Goal: Task Accomplishment & Management: Use online tool/utility

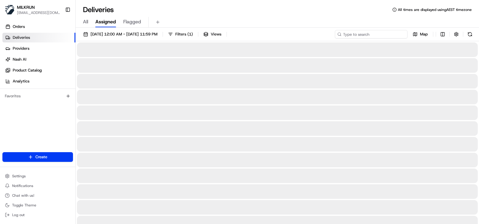
click at [387, 32] on input at bounding box center [371, 34] width 73 height 8
paste input "e2c05a5d-4343-401e-8054-691eaced6a04/"
type input "e2c05a5d-4343-401e-8054-691eaced6a04"
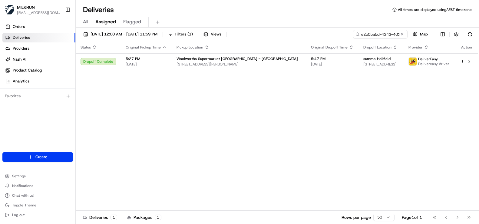
drag, startPoint x: 207, startPoint y: 126, endPoint x: 218, endPoint y: 115, distance: 15.2
click at [207, 126] on div "Status Original Pickup Time Pickup Location Original Dropoff Time Dropoff Locat…" at bounding box center [277, 125] width 402 height 169
click at [241, 66] on span "[STREET_ADDRESS][PERSON_NAME]" at bounding box center [238, 64] width 125 height 5
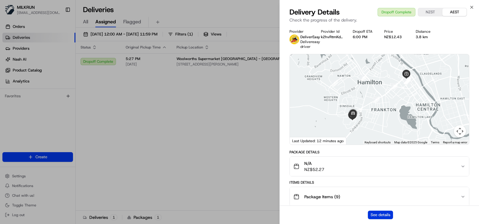
click at [379, 216] on button "See details" at bounding box center [380, 214] width 25 height 8
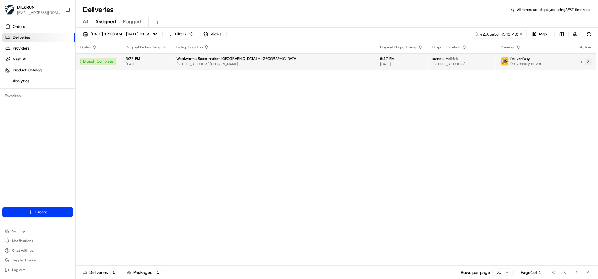
click at [479, 62] on button at bounding box center [588, 61] width 7 height 7
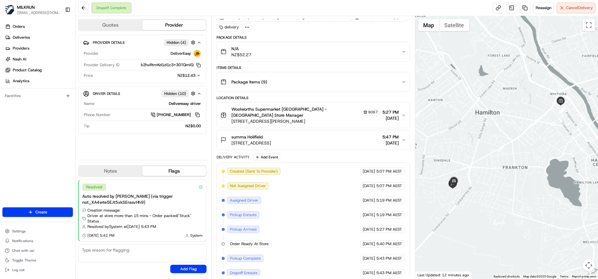
scroll to position [67, 0]
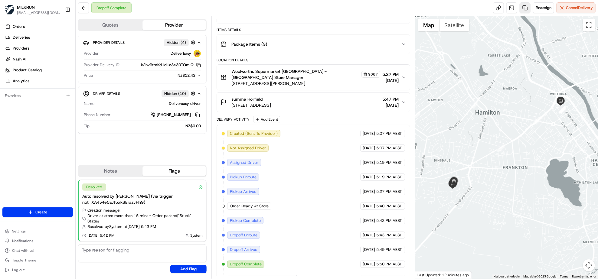
click at [479, 10] on link at bounding box center [525, 7] width 11 height 11
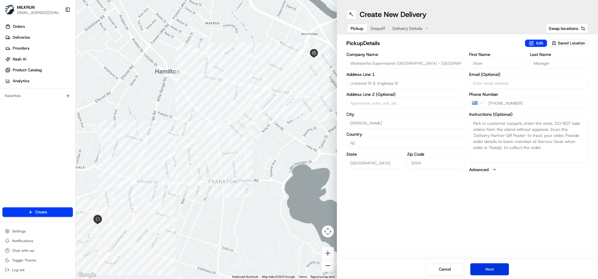
click at [479, 223] on button "Next" at bounding box center [490, 270] width 39 height 12
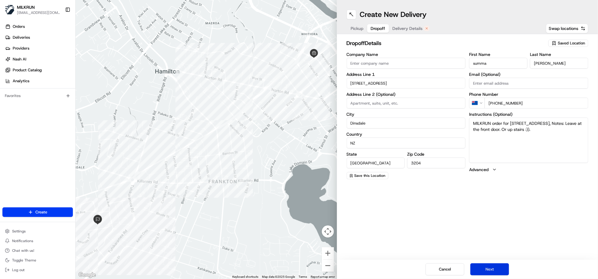
click at [479, 223] on button "Next" at bounding box center [490, 270] width 39 height 12
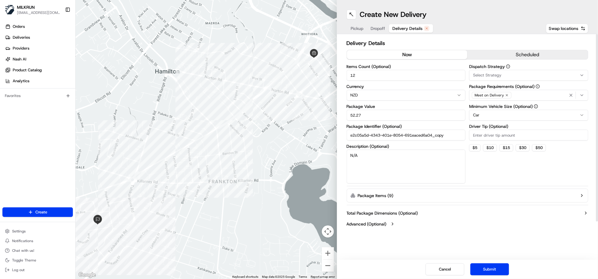
click at [410, 55] on button "now" at bounding box center [407, 54] width 121 height 9
click at [479, 223] on button "Submit" at bounding box center [490, 270] width 39 height 12
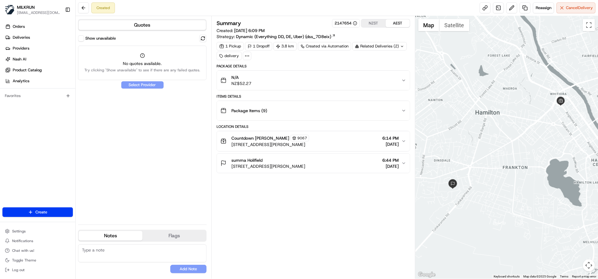
click at [148, 28] on button "Quotes" at bounding box center [142, 25] width 127 height 10
click at [155, 18] on div "Quotes Show unavailable No quotes available. Try clicking "Show unavailable" to…" at bounding box center [144, 147] width 136 height 263
click at [79, 35] on div "Show unavailable" at bounding box center [142, 38] width 129 height 7
click at [82, 40] on button "Show unavailable" at bounding box center [81, 38] width 6 height 6
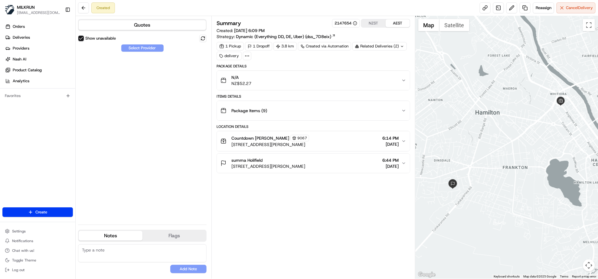
click at [166, 205] on div "Show unavailable Select Provider" at bounding box center [142, 127] width 129 height 185
click at [129, 87] on div "Show unavailable Select Provider" at bounding box center [142, 127] width 129 height 185
click at [144, 23] on button "Quotes" at bounding box center [142, 25] width 127 height 10
click at [122, 145] on div "Show unavailable Select Provider" at bounding box center [142, 127] width 129 height 185
click at [479, 7] on span "Cancel Delivery" at bounding box center [579, 7] width 27 height 5
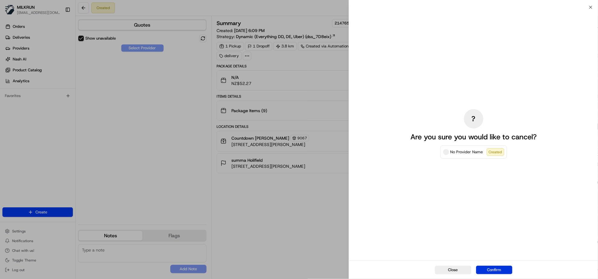
click at [479, 223] on button "Confirm" at bounding box center [494, 270] width 36 height 8
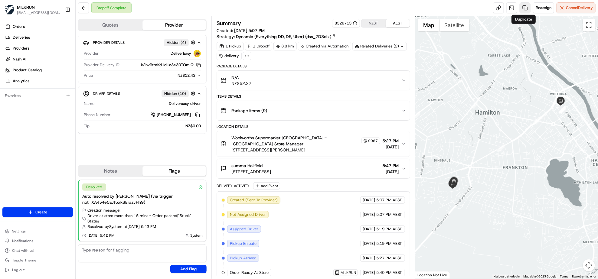
click at [523, 4] on link at bounding box center [525, 7] width 11 height 11
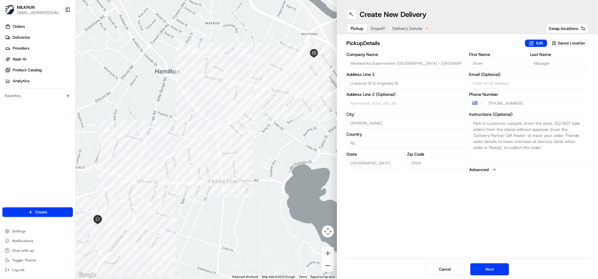
click at [403, 25] on button "Delivery Details" at bounding box center [411, 28] width 44 height 8
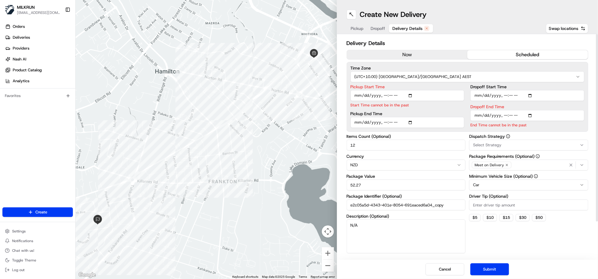
click at [449, 206] on input "e2c05a5d-4343-401e-8054-691eaced6a04_copy" at bounding box center [406, 205] width 119 height 11
type input "e2c05a5d-4343-401e-8054-691eaced6a04_copy1"
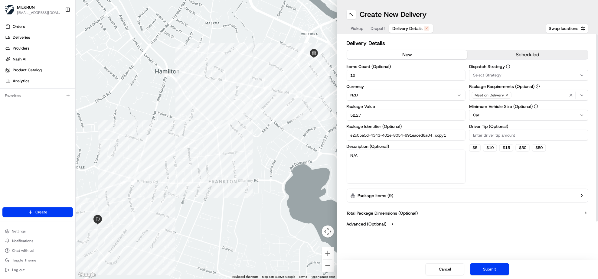
click at [423, 55] on button "now" at bounding box center [407, 54] width 121 height 9
click at [489, 268] on button "Submit" at bounding box center [490, 270] width 39 height 12
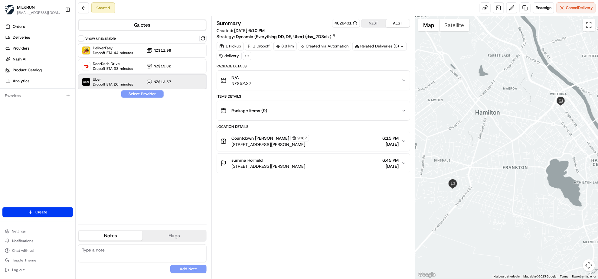
click at [189, 85] on div at bounding box center [188, 81] width 7 height 7
click at [144, 92] on button "Assign Provider" at bounding box center [142, 94] width 43 height 7
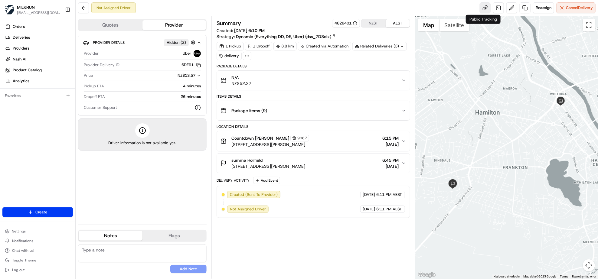
click at [482, 8] on link at bounding box center [485, 7] width 11 height 11
